Goal: Information Seeking & Learning: Learn about a topic

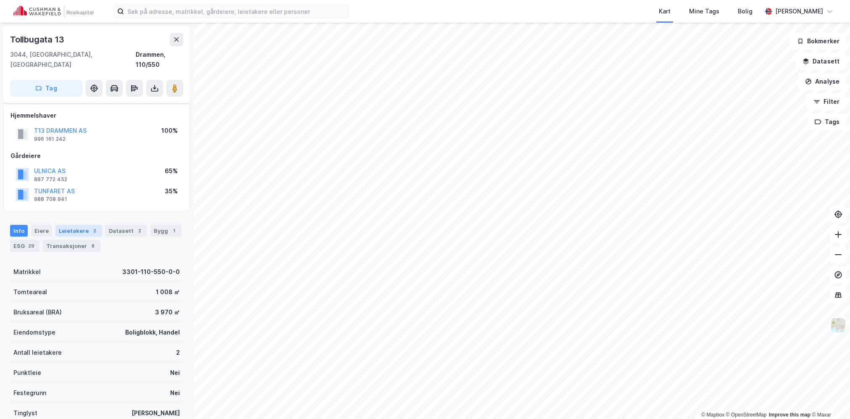
scroll to position [58, 0]
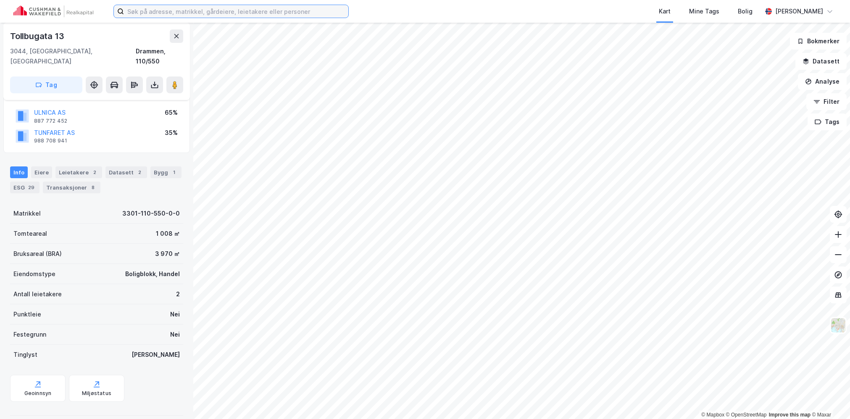
click at [215, 9] on input at bounding box center [236, 11] width 224 height 13
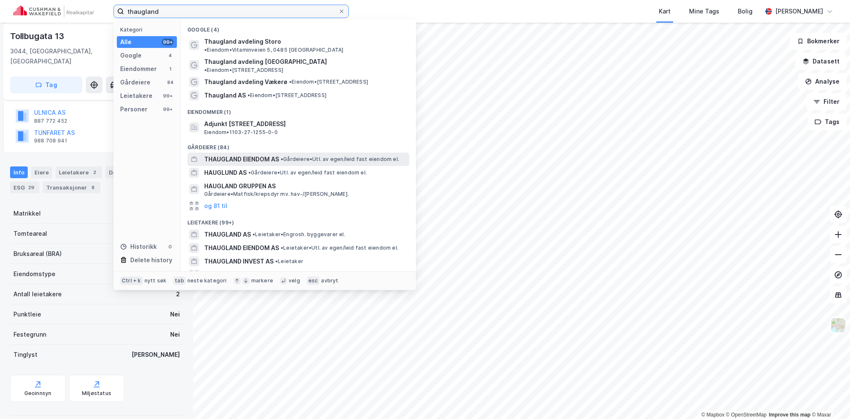
type input "thaugland"
click at [246, 154] on span "THAUGLAND EIENDOM AS" at bounding box center [241, 159] width 75 height 10
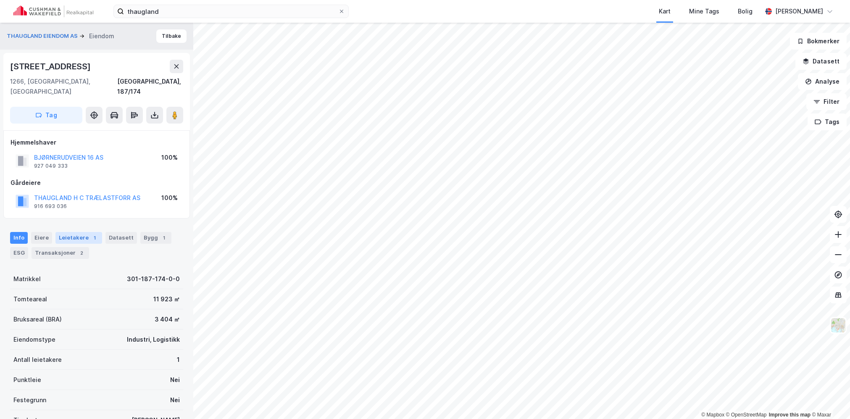
click at [86, 232] on div "Leietakere 1" at bounding box center [78, 238] width 47 height 12
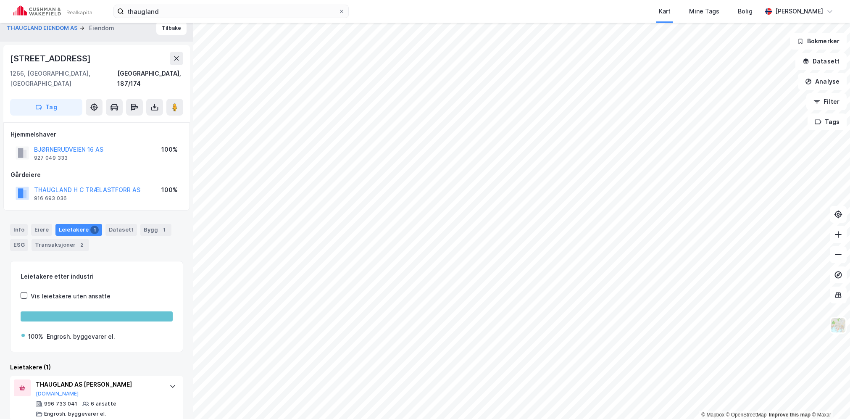
scroll to position [10, 0]
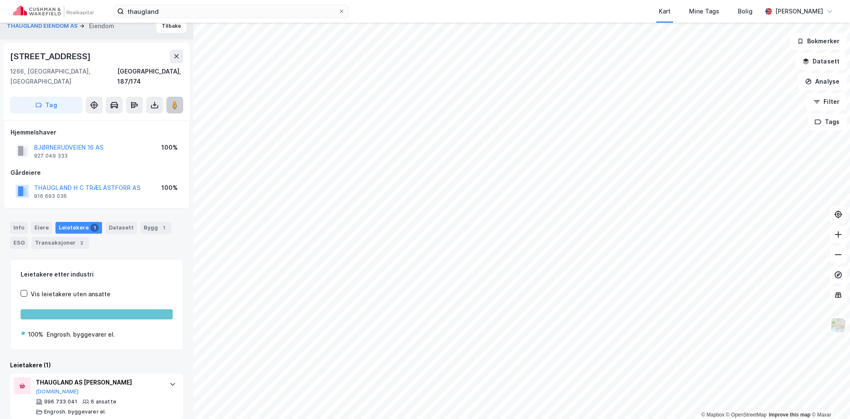
click at [177, 101] on image at bounding box center [174, 105] width 5 height 8
click at [170, 97] on button at bounding box center [174, 105] width 17 height 17
